Goal: Task Accomplishment & Management: Complete application form

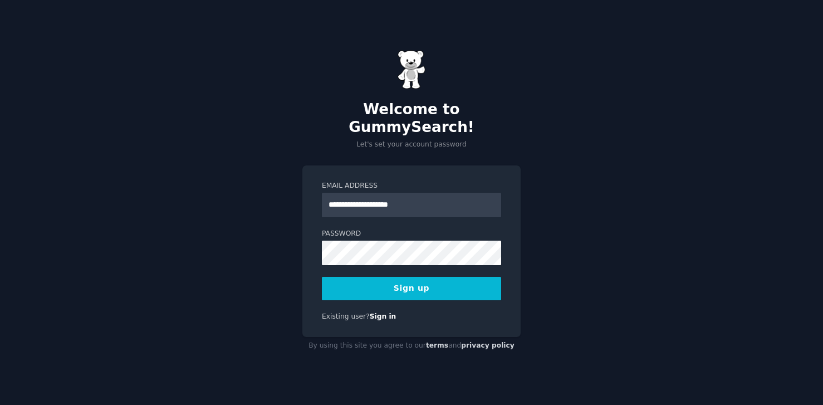
type input "**********"
click at [586, 264] on div "**********" at bounding box center [411, 202] width 823 height 405
click at [402, 279] on button "Sign up" at bounding box center [411, 288] width 179 height 23
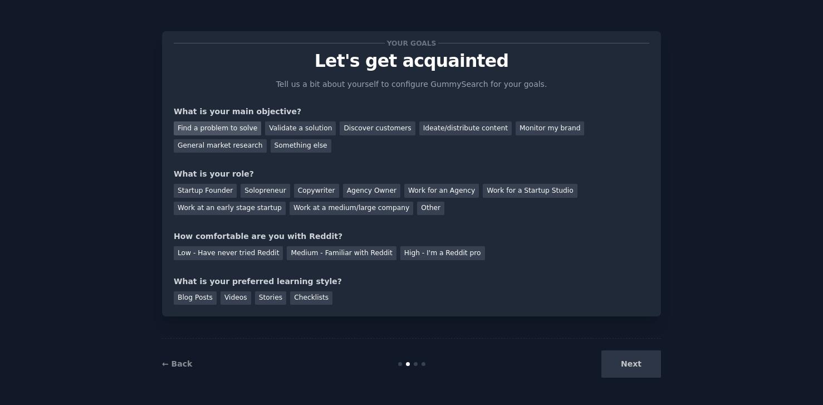
click at [215, 125] on div "Find a problem to solve" at bounding box center [217, 128] width 87 height 14
click at [288, 126] on div "Validate a solution" at bounding box center [300, 128] width 71 height 14
click at [210, 126] on div "Find a problem to solve" at bounding box center [217, 128] width 87 height 14
click at [291, 125] on div "Validate a solution" at bounding box center [300, 128] width 71 height 14
click at [260, 188] on div "Solopreneur" at bounding box center [264, 191] width 49 height 14
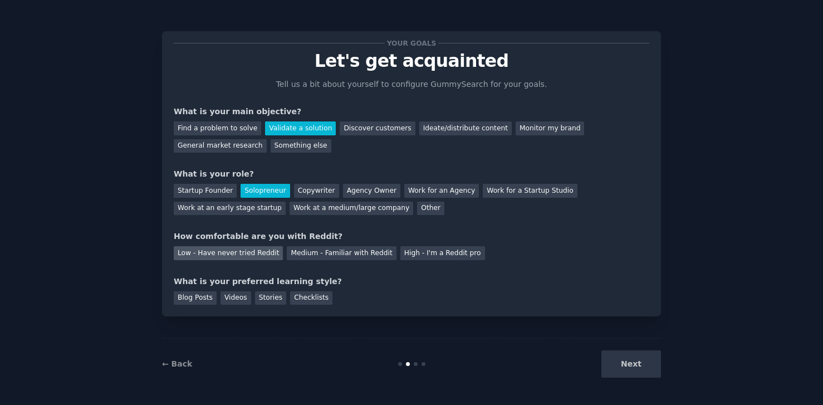
click at [240, 252] on div "Low - Have never tried Reddit" at bounding box center [228, 253] width 109 height 14
click at [232, 299] on div "Videos" at bounding box center [235, 298] width 31 height 14
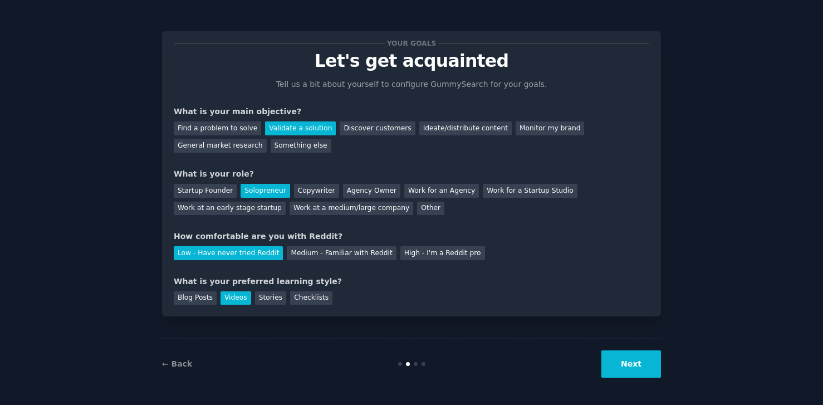
click at [625, 364] on button "Next" at bounding box center [631, 363] width 60 height 27
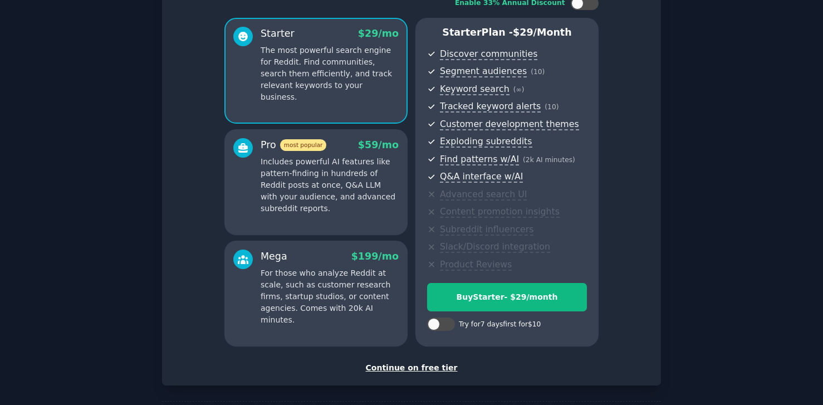
scroll to position [129, 0]
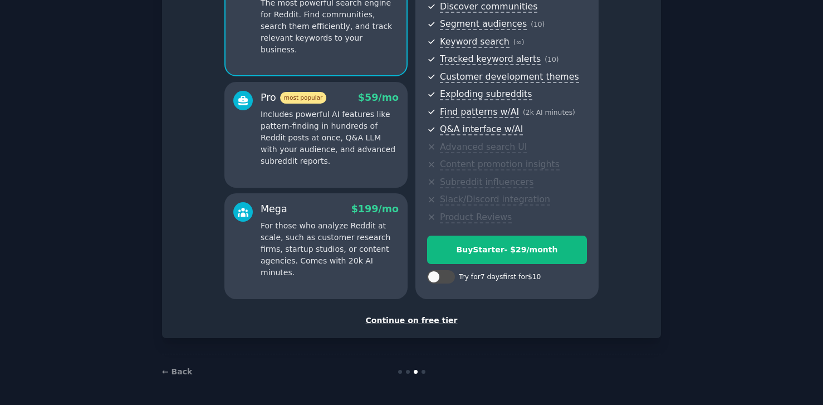
click at [402, 320] on div "Continue on free tier" at bounding box center [411, 321] width 475 height 12
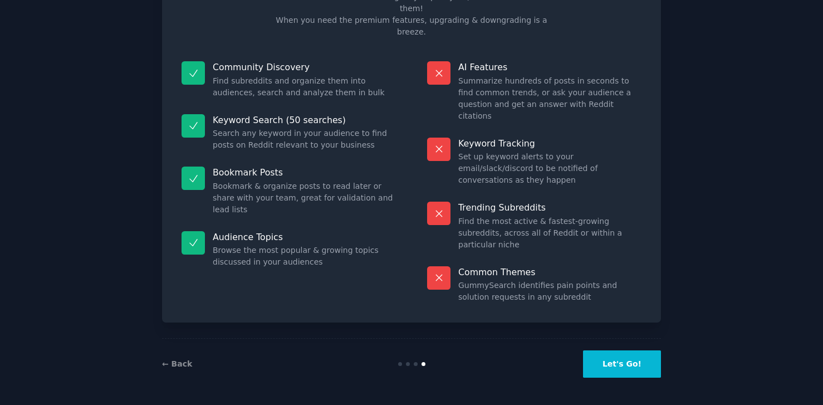
scroll to position [29, 0]
